Goal: Check status: Check status

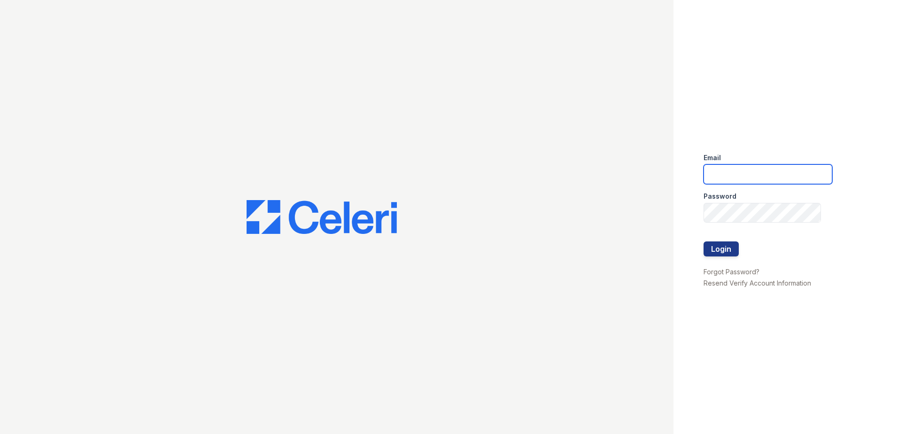
click at [726, 171] on input "email" at bounding box center [768, 174] width 129 height 20
type input "zwoods@trinity-pm.com"
click at [712, 245] on button "Login" at bounding box center [721, 249] width 35 height 15
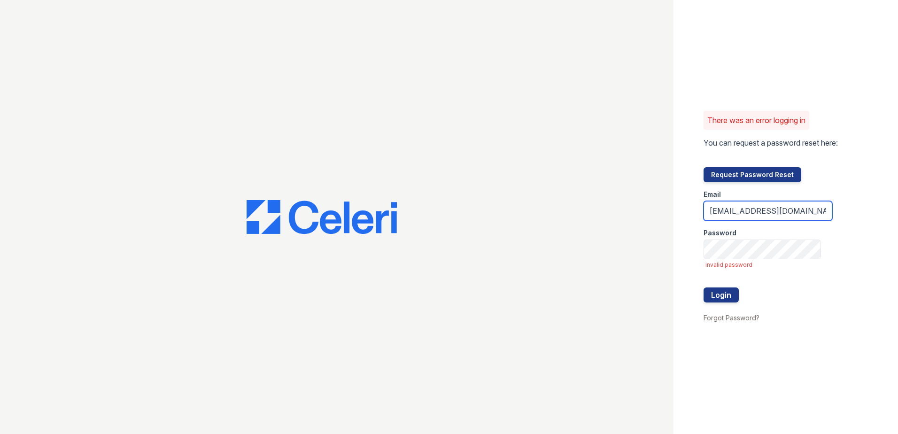
click at [806, 214] on input "zwoods@trinity-pm.com" at bounding box center [768, 211] width 129 height 20
type input "zwoods@trinity-pm.com"
click at [718, 294] on button "Login" at bounding box center [721, 295] width 35 height 15
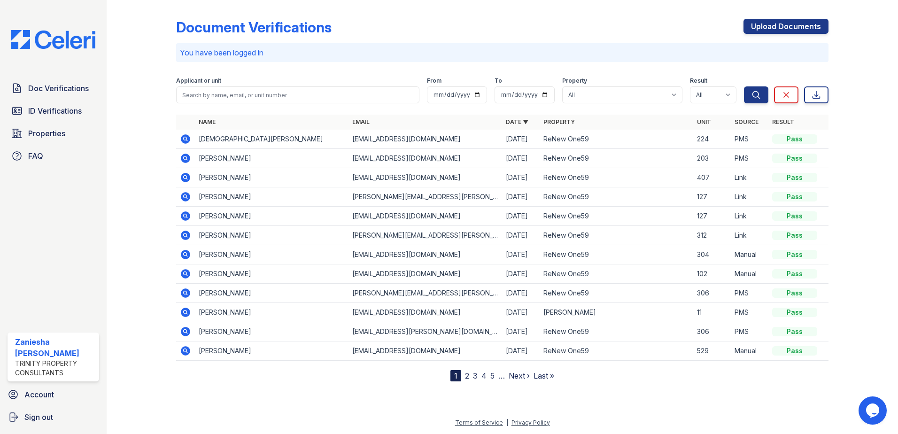
click at [188, 138] on icon at bounding box center [185, 138] width 9 height 9
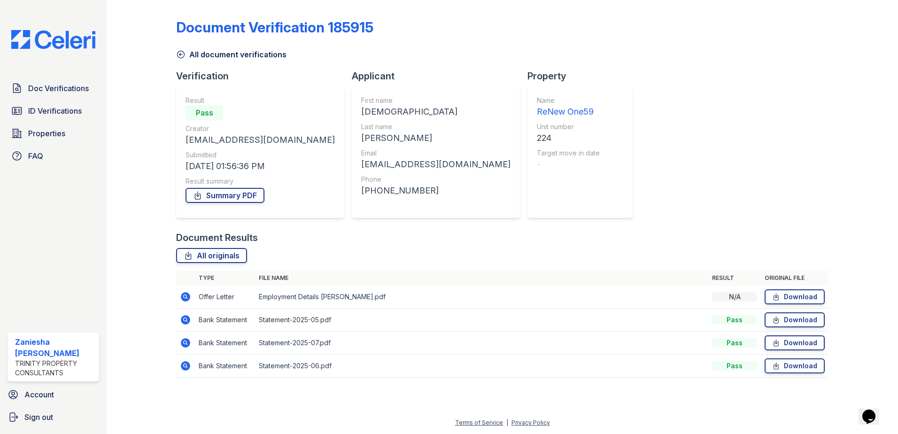
click at [635, 125] on div "Document Verification 185915 All document verifications Verification Result Pas…" at bounding box center [502, 195] width 653 height 383
click at [185, 295] on icon at bounding box center [185, 296] width 11 height 11
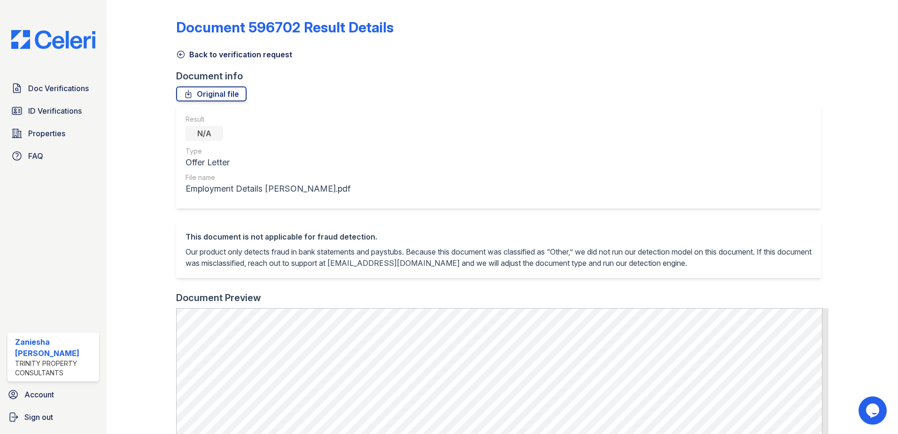
click at [184, 55] on icon at bounding box center [181, 54] width 7 height 7
